Goal: Task Accomplishment & Management: Manage account settings

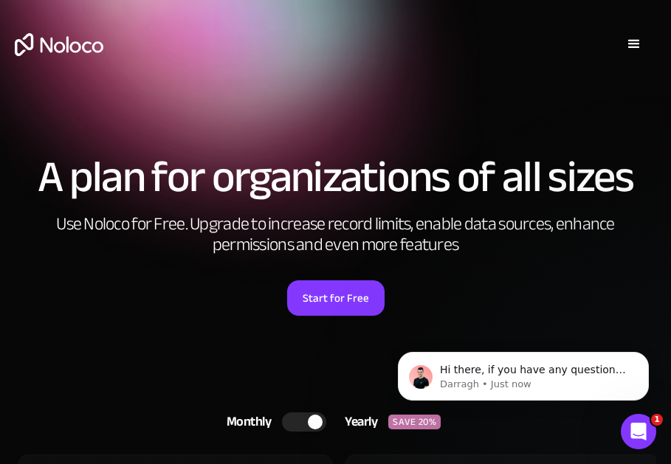
click at [628, 38] on div "menu" at bounding box center [634, 44] width 18 height 18
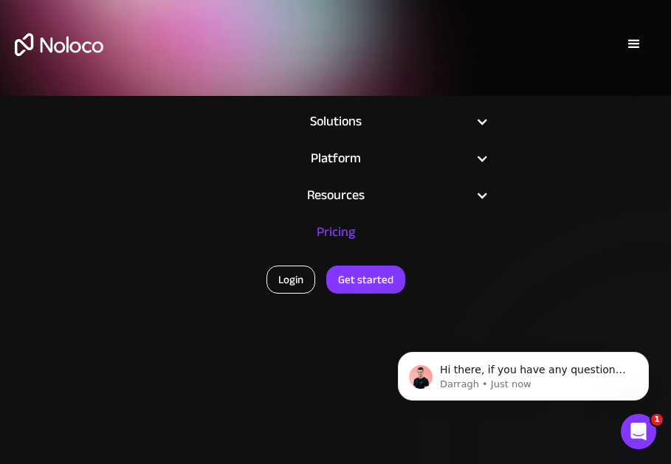
click at [290, 283] on link "Login" at bounding box center [291, 280] width 49 height 28
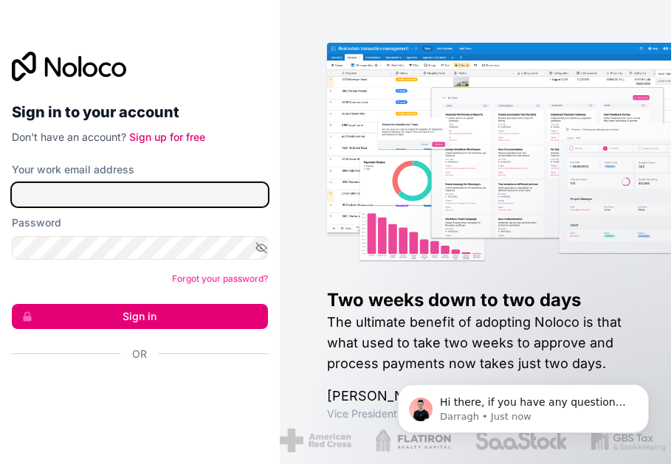
click at [108, 201] on input "Your work email address" at bounding box center [140, 195] width 256 height 24
type input "[EMAIL_ADDRESS][DOMAIN_NAME]"
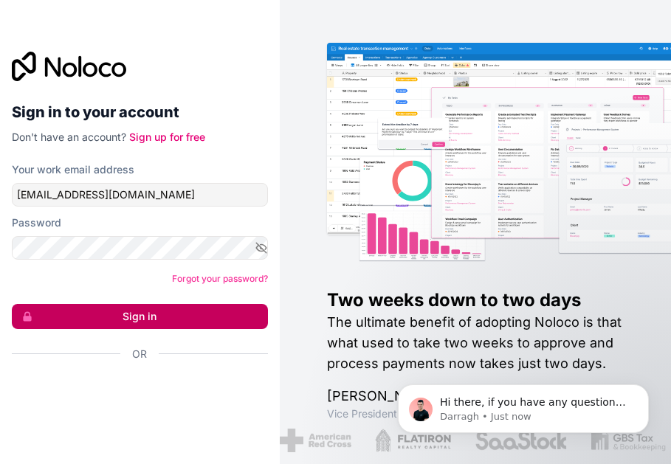
click at [101, 316] on button "Sign in" at bounding box center [140, 316] width 256 height 25
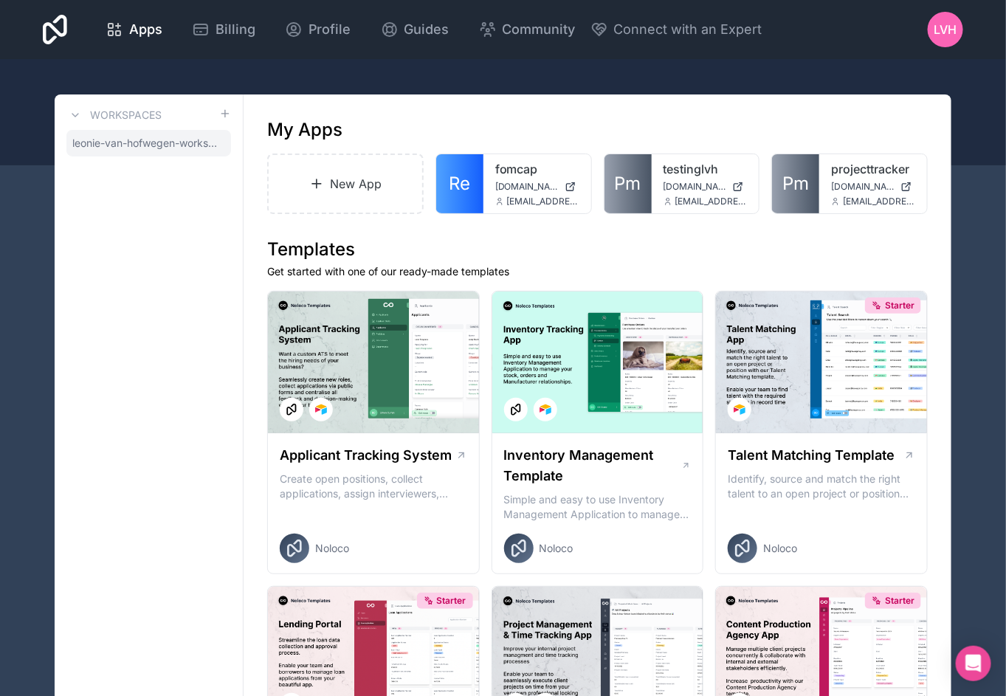
click at [125, 142] on span "leonie-van-hofwegen-workspace" at bounding box center [145, 143] width 147 height 15
click at [0, 0] on div at bounding box center [0, 0] width 0 height 0
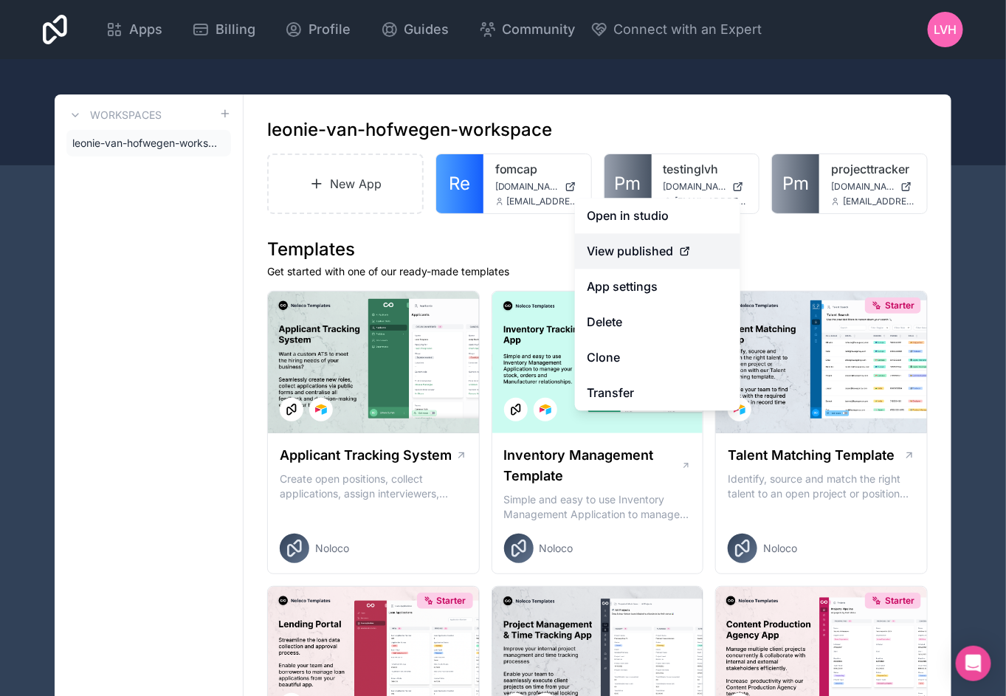
click at [647, 256] on span "View published" at bounding box center [630, 252] width 86 height 18
click at [670, 252] on span "View published" at bounding box center [630, 252] width 86 height 18
click at [645, 225] on link "Open in studio" at bounding box center [657, 216] width 165 height 35
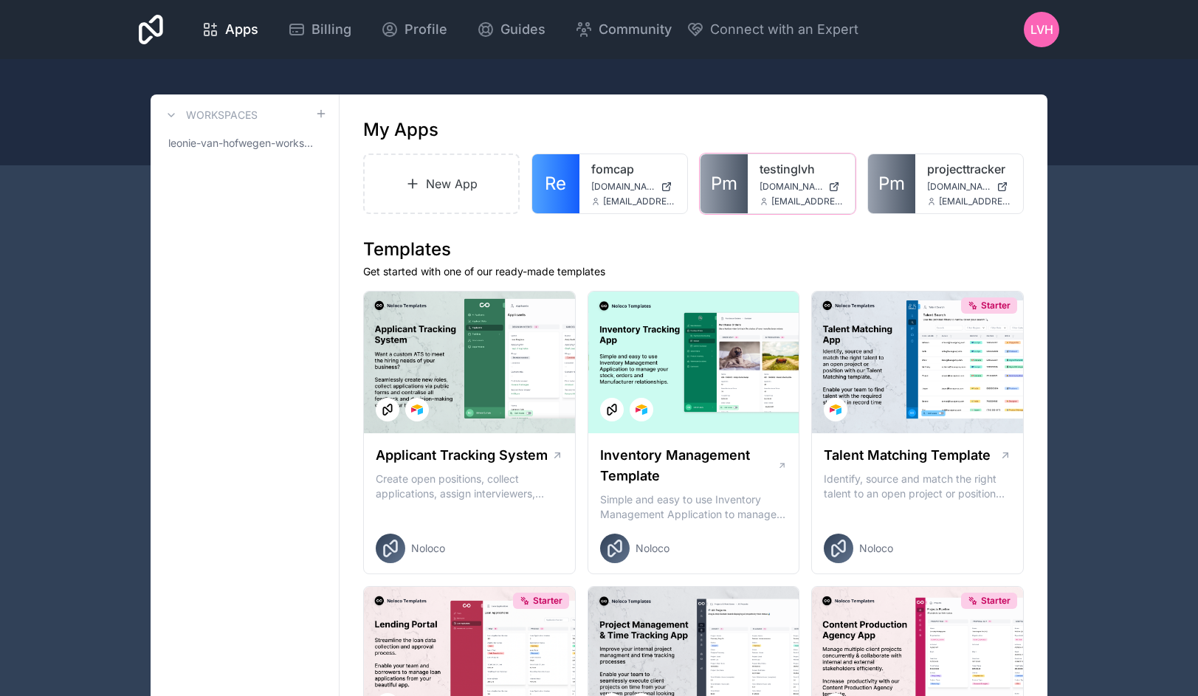
click at [0, 0] on icon at bounding box center [0, 0] width 0 height 0
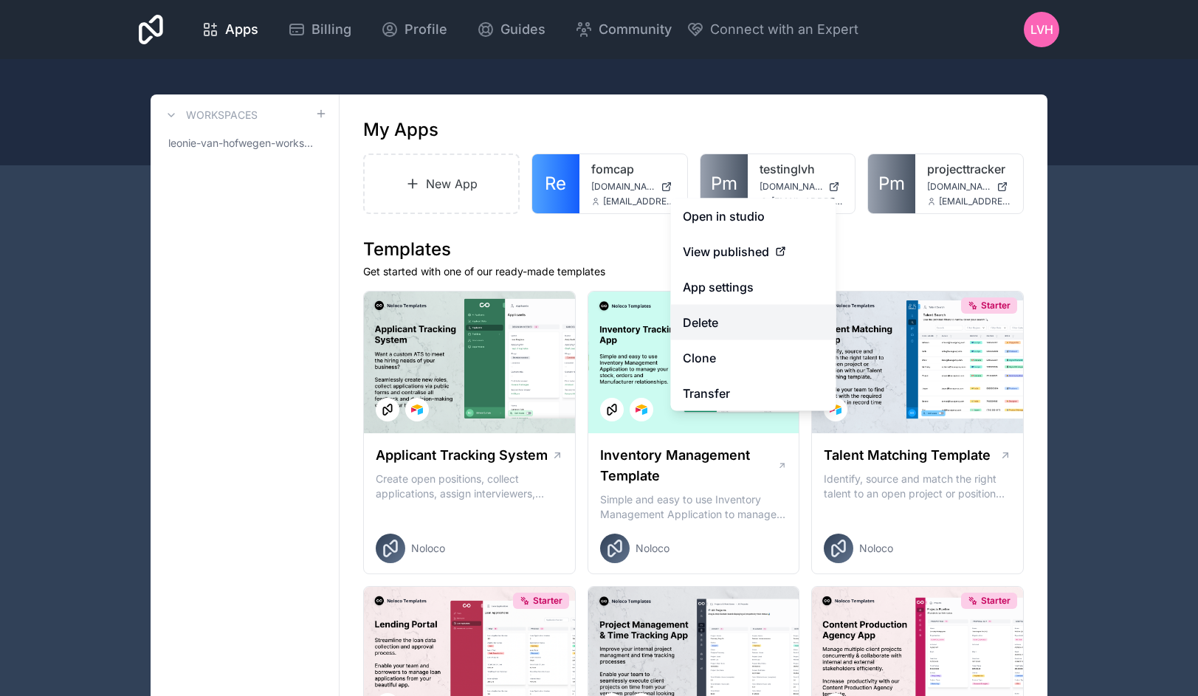
click at [730, 322] on button "Delete" at bounding box center [753, 322] width 165 height 35
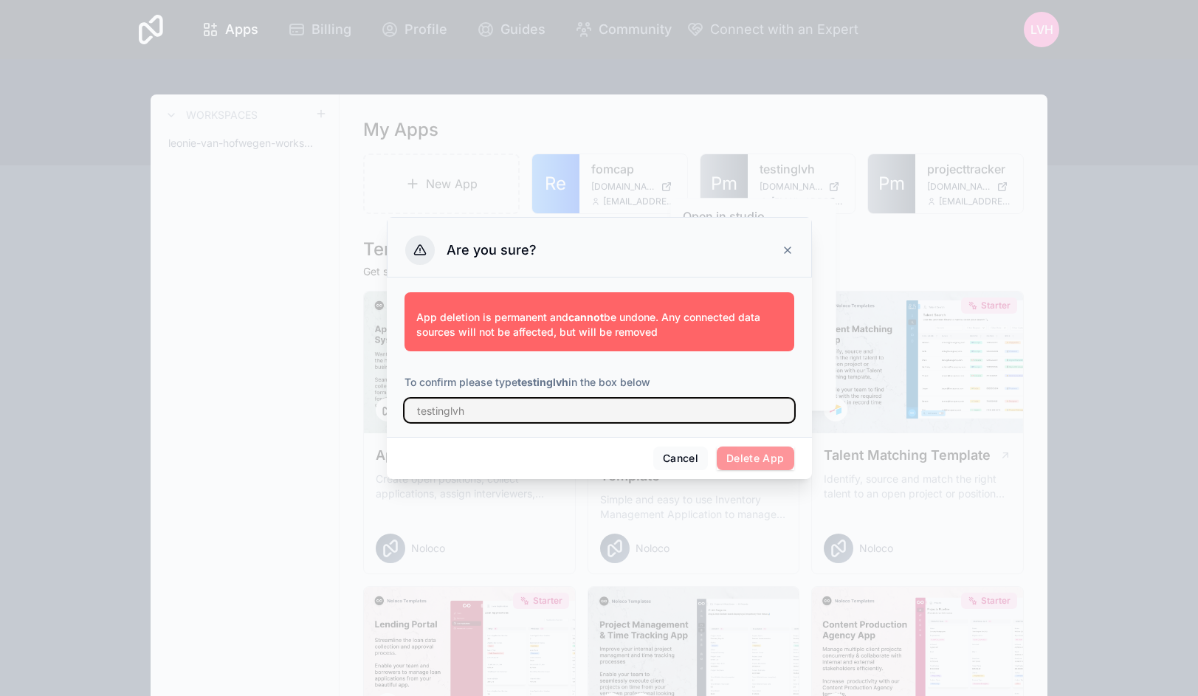
click at [500, 409] on input "text" at bounding box center [600, 411] width 390 height 24
type input "testinglvh"
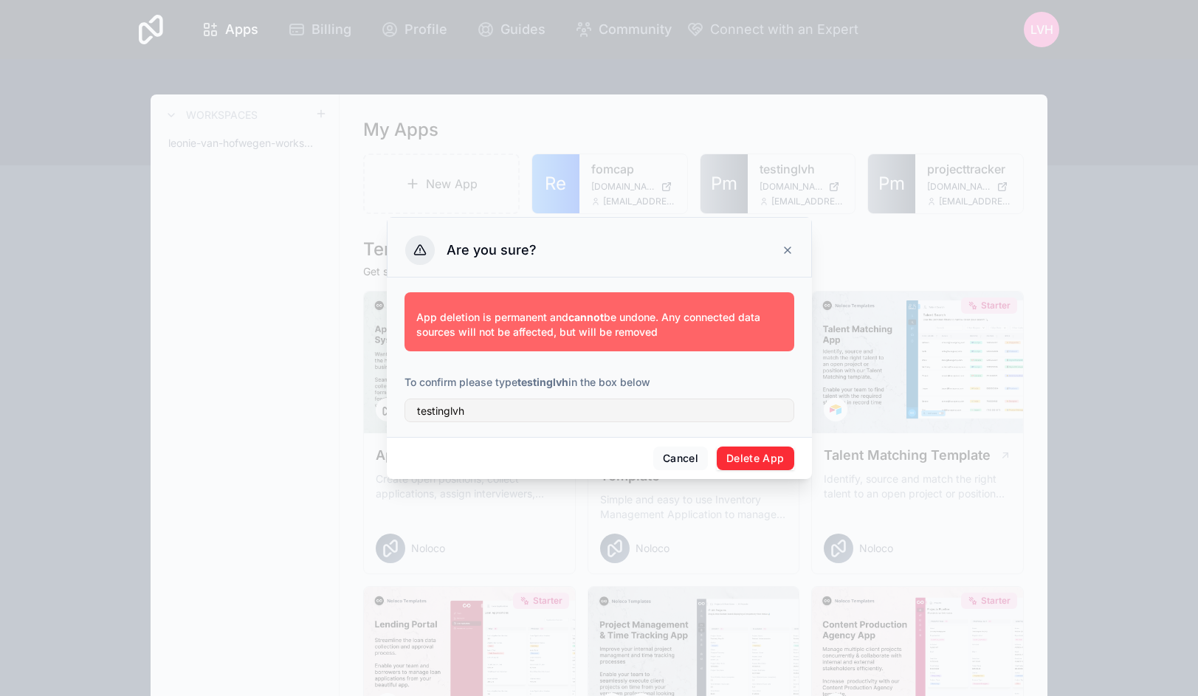
click at [758, 452] on button "Delete App" at bounding box center [756, 459] width 78 height 24
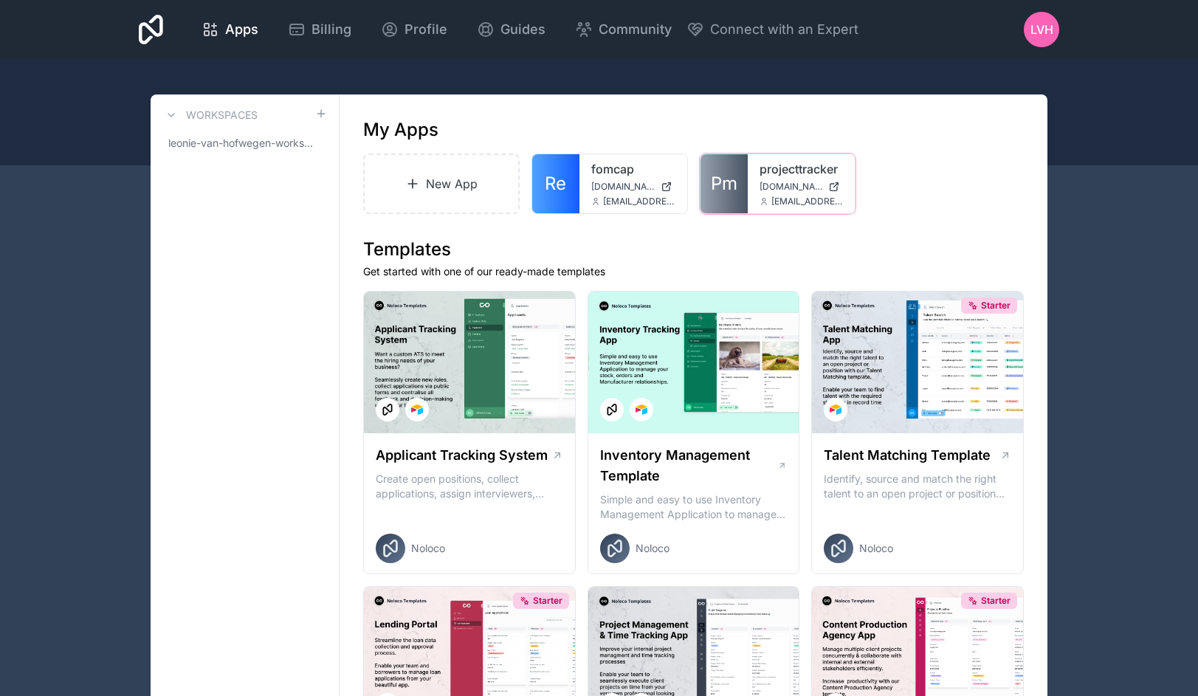
click at [774, 165] on link "projecttracker" at bounding box center [802, 169] width 84 height 18
click at [0, 0] on div at bounding box center [0, 0] width 0 height 0
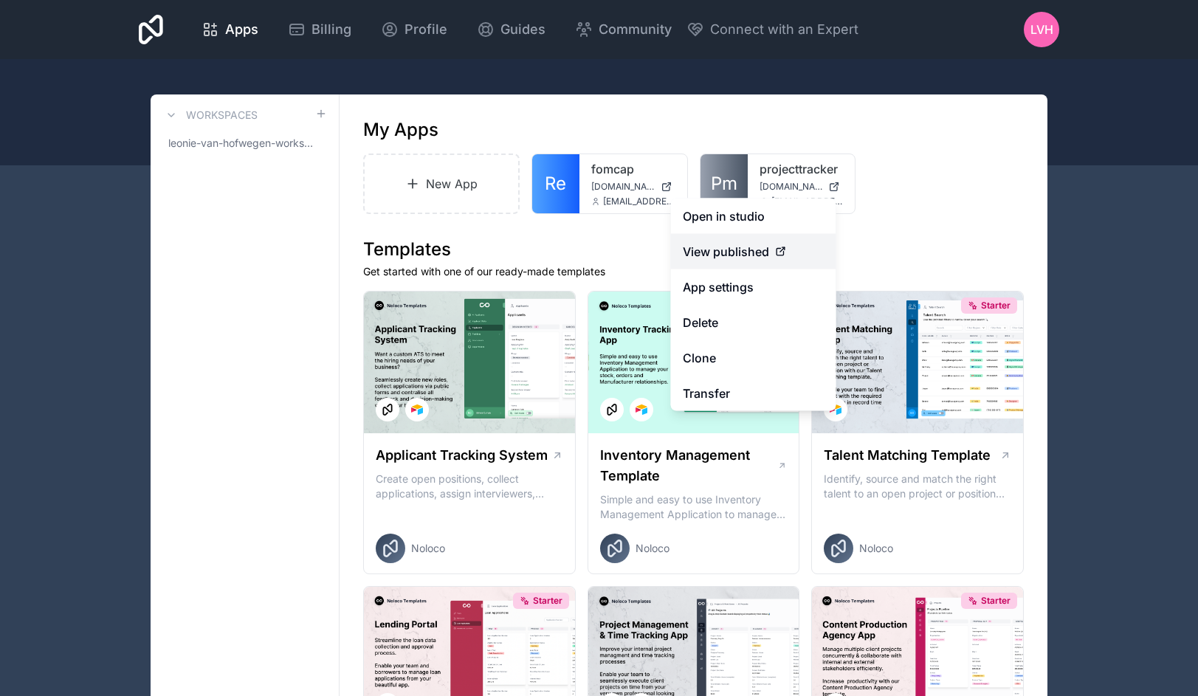
click at [759, 247] on span "View published" at bounding box center [726, 252] width 86 height 18
click at [718, 261] on link "View published" at bounding box center [753, 251] width 165 height 35
click at [783, 248] on icon at bounding box center [782, 249] width 4 height 4
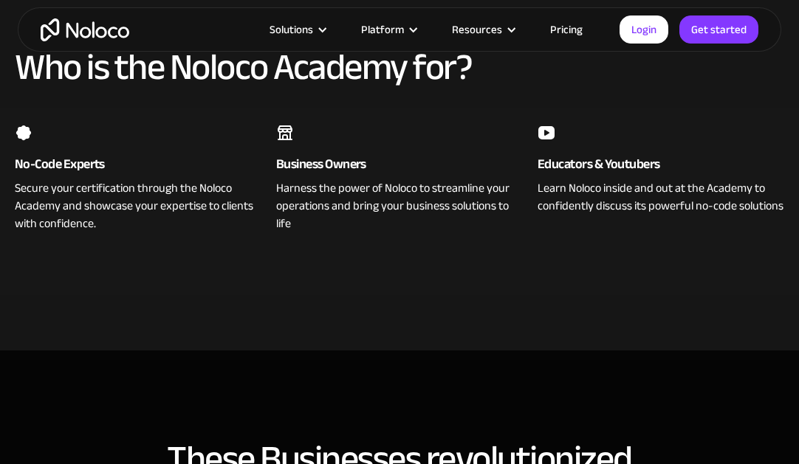
click at [106, 189] on div "Secure your certification through the Noloco Academy and showcase your expertis…" at bounding box center [138, 204] width 247 height 57
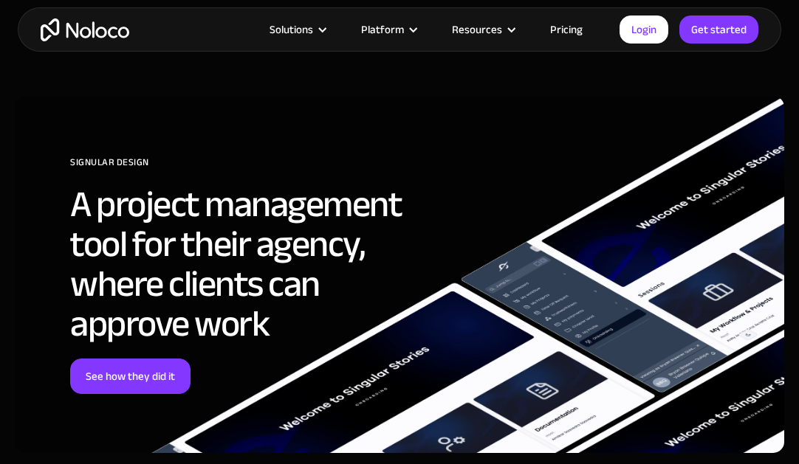
scroll to position [1733, 0]
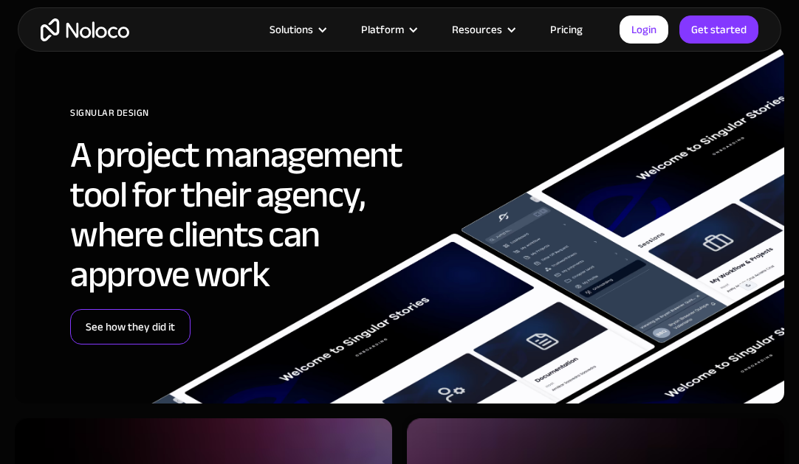
click at [111, 329] on link "See how they did it" at bounding box center [130, 326] width 120 height 35
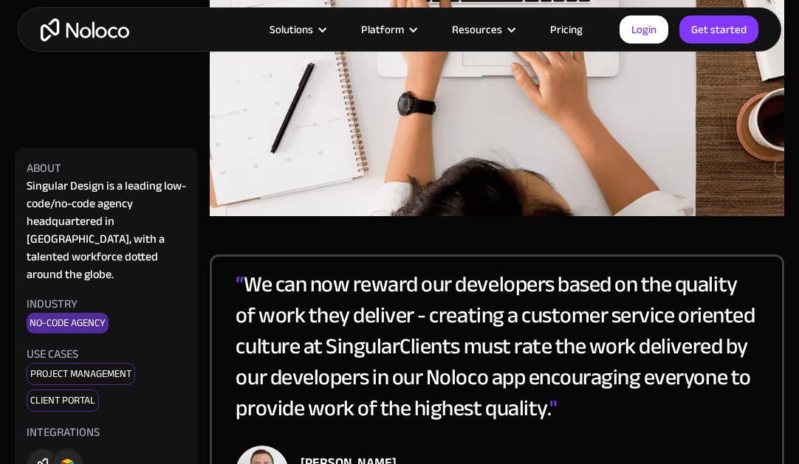
scroll to position [2003, 0]
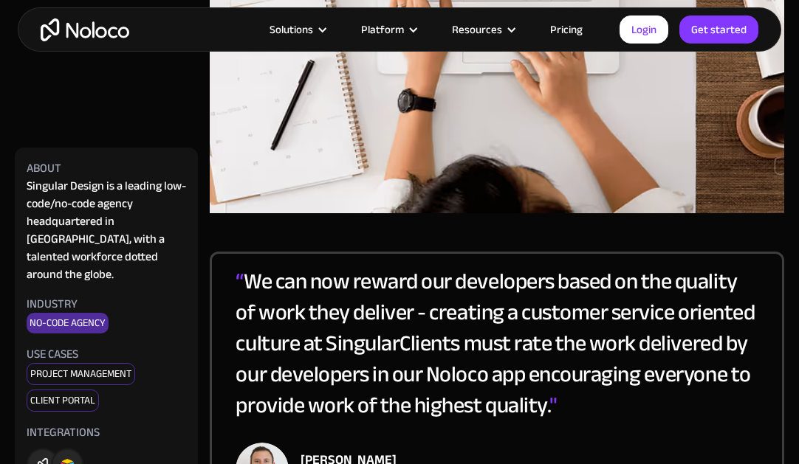
click at [78, 390] on div "Client Portal" at bounding box center [63, 401] width 72 height 22
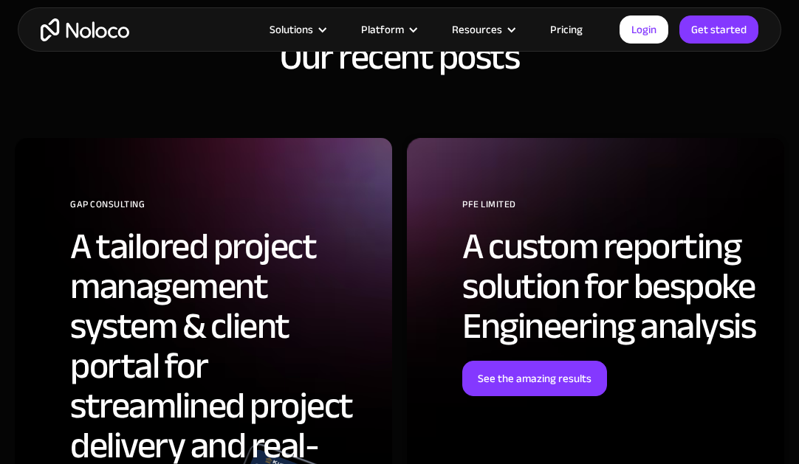
scroll to position [4593, 0]
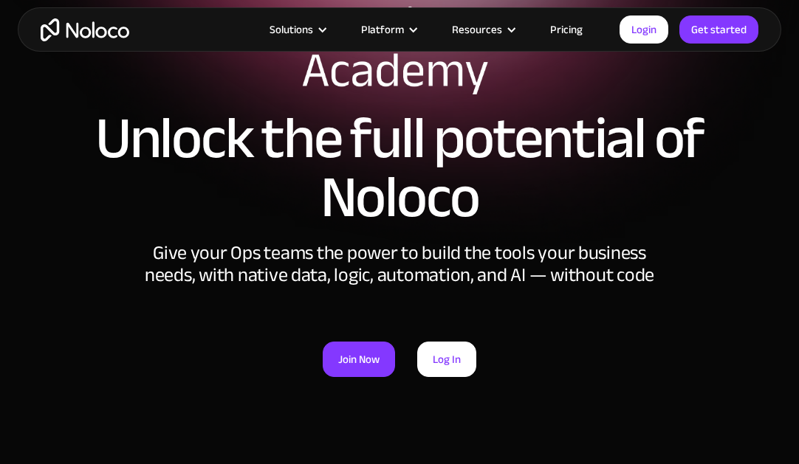
scroll to position [193, 0]
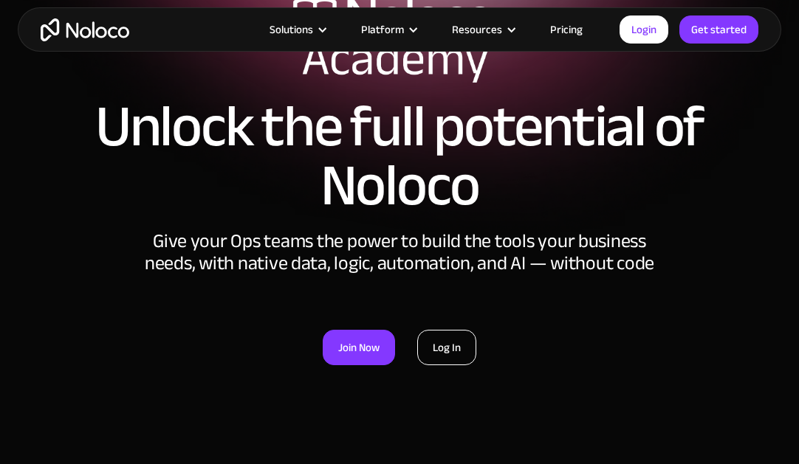
click at [437, 351] on link "Log In" at bounding box center [446, 347] width 59 height 35
